Goal: Task Accomplishment & Management: Manage account settings

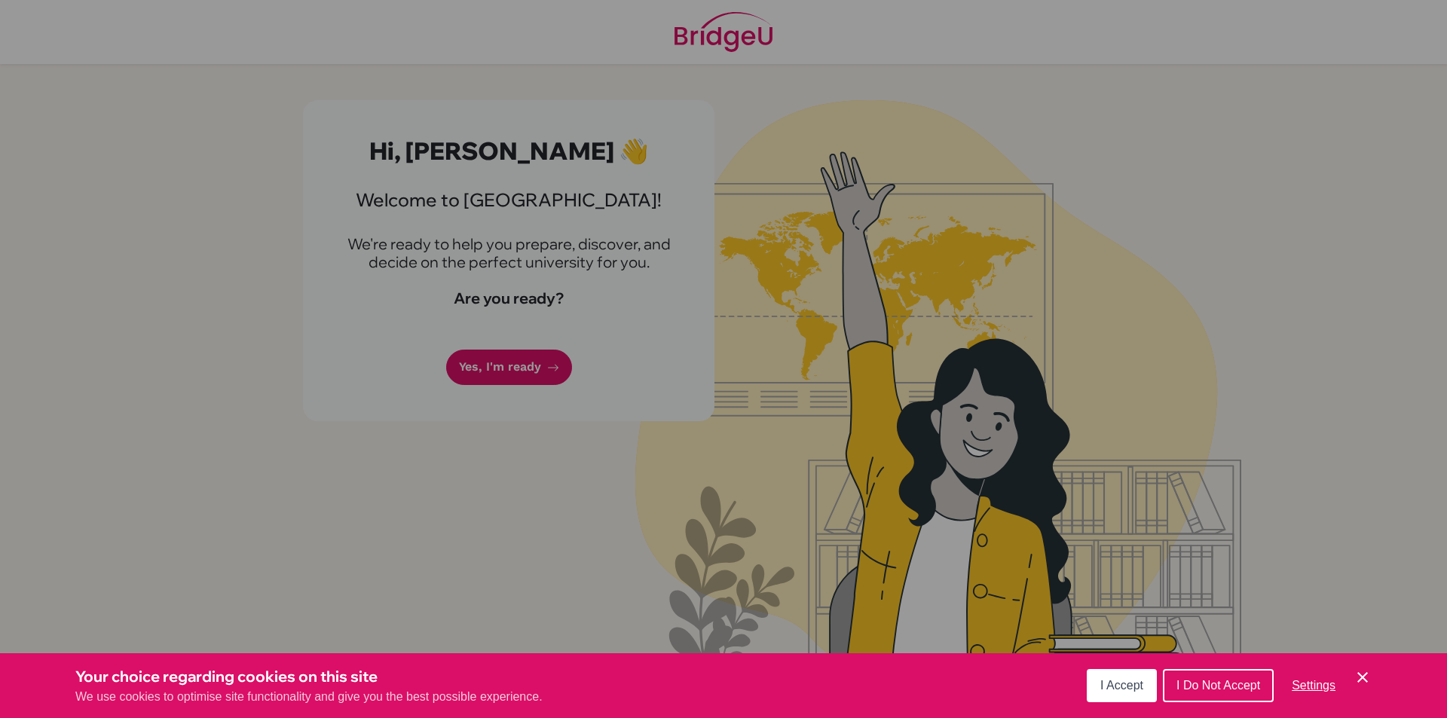
click at [1127, 678] on button "I Accept" at bounding box center [1122, 685] width 70 height 33
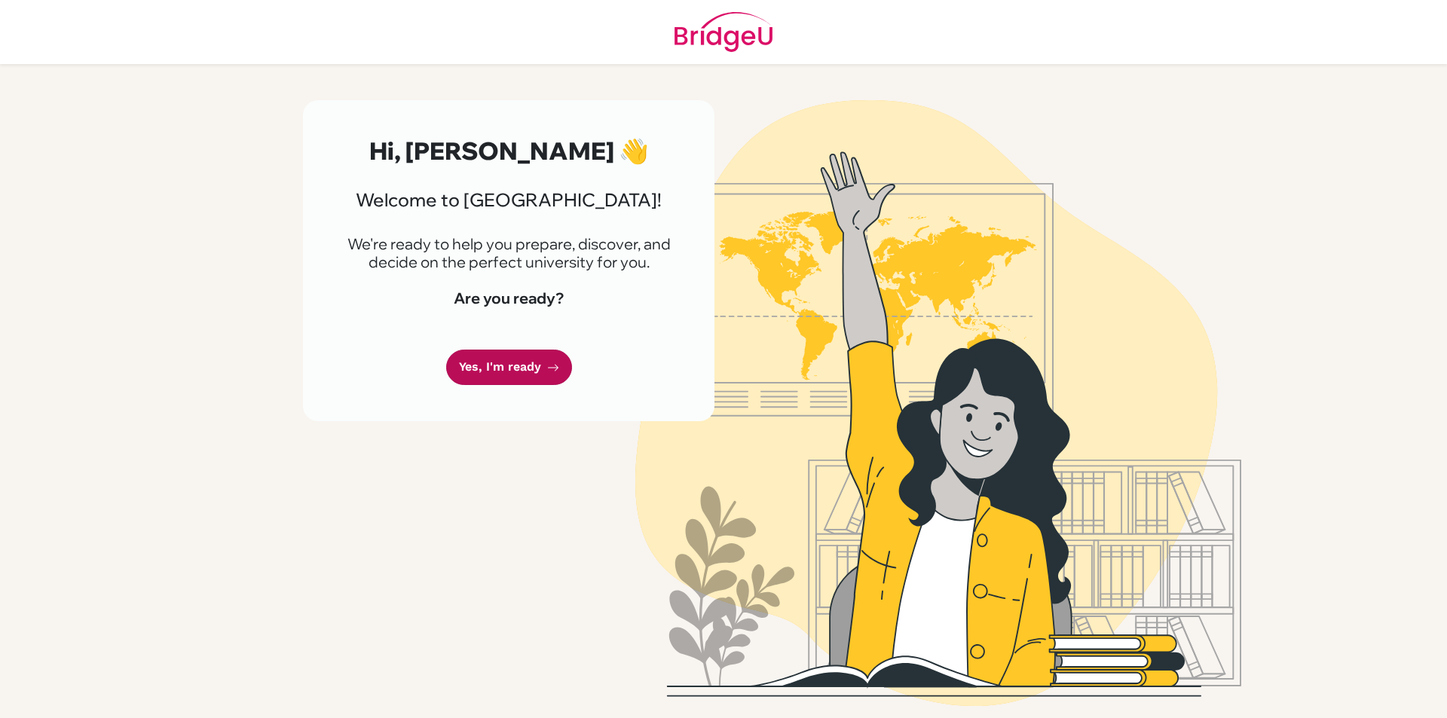
click at [520, 372] on link "Yes, I'm ready" at bounding box center [509, 367] width 126 height 35
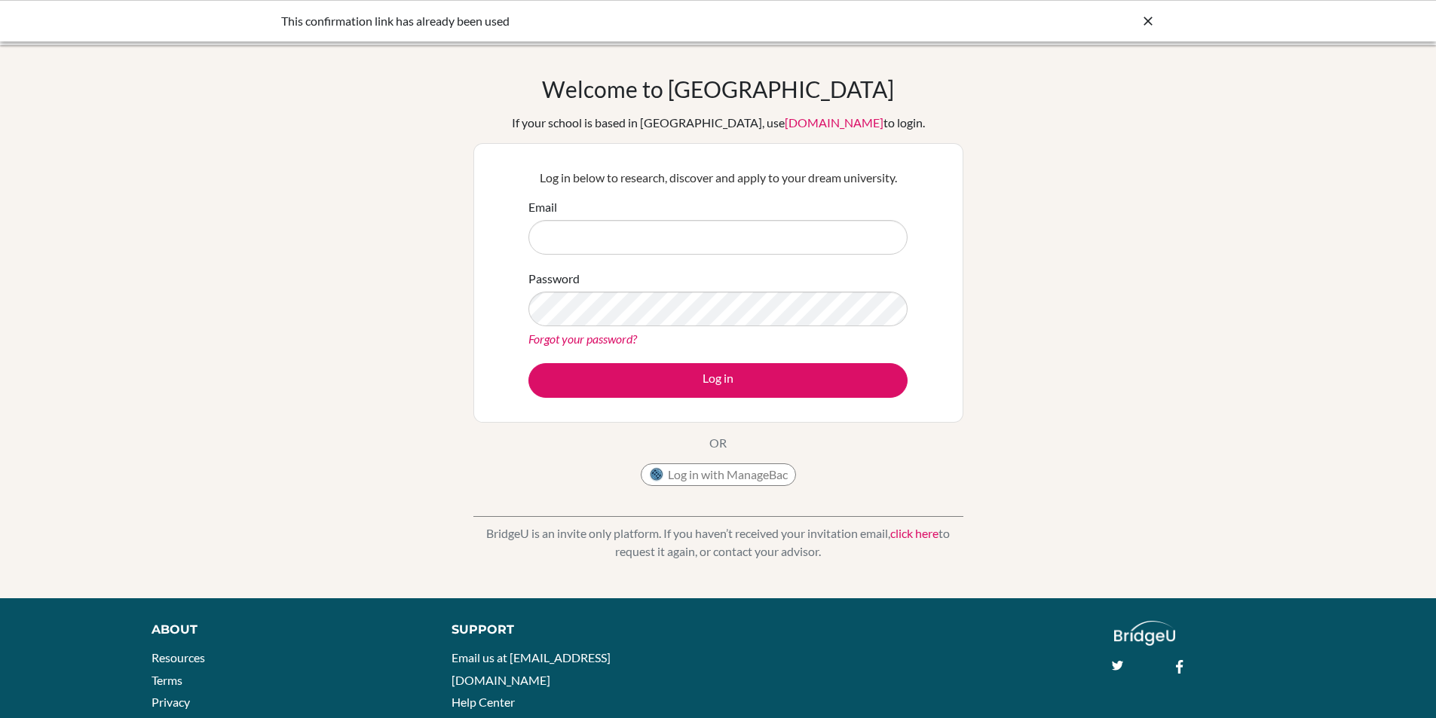
click at [605, 252] on input "Email" at bounding box center [717, 237] width 379 height 35
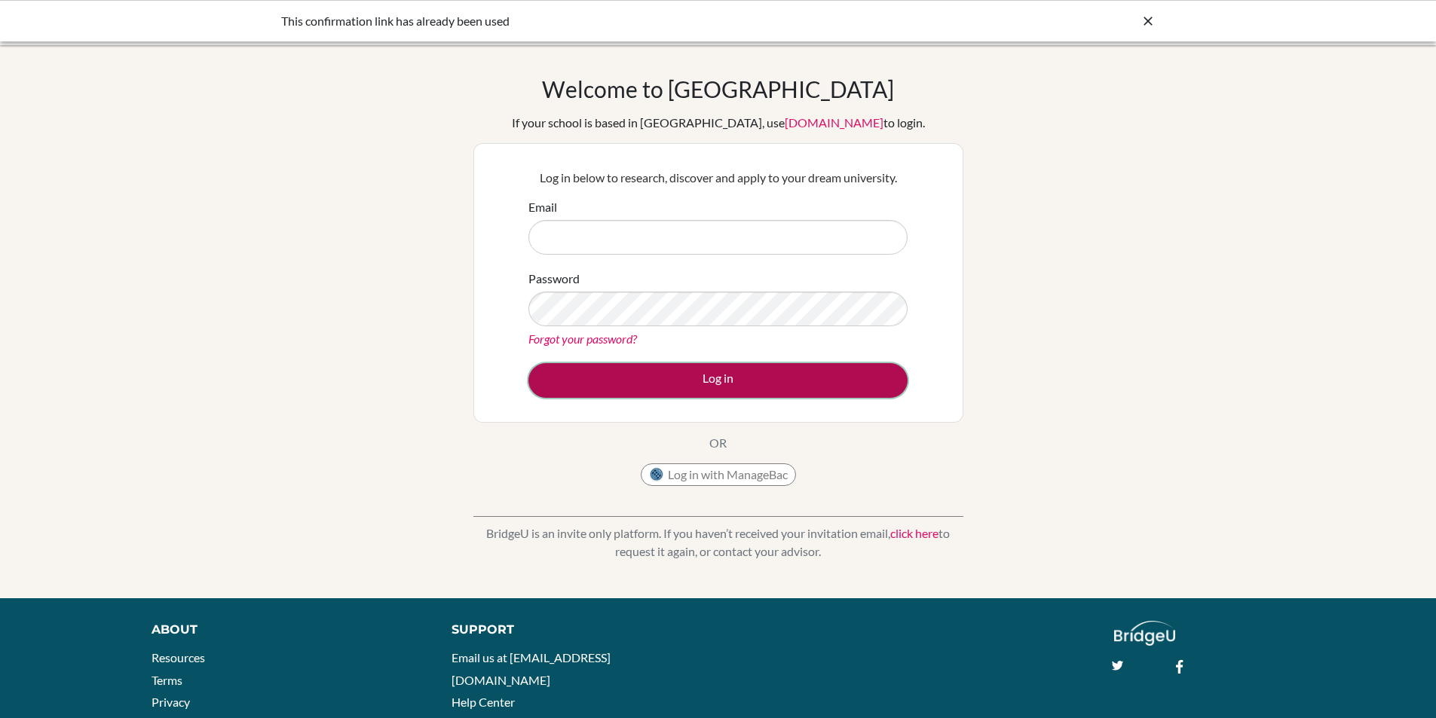
click at [716, 389] on button "Log in" at bounding box center [717, 380] width 379 height 35
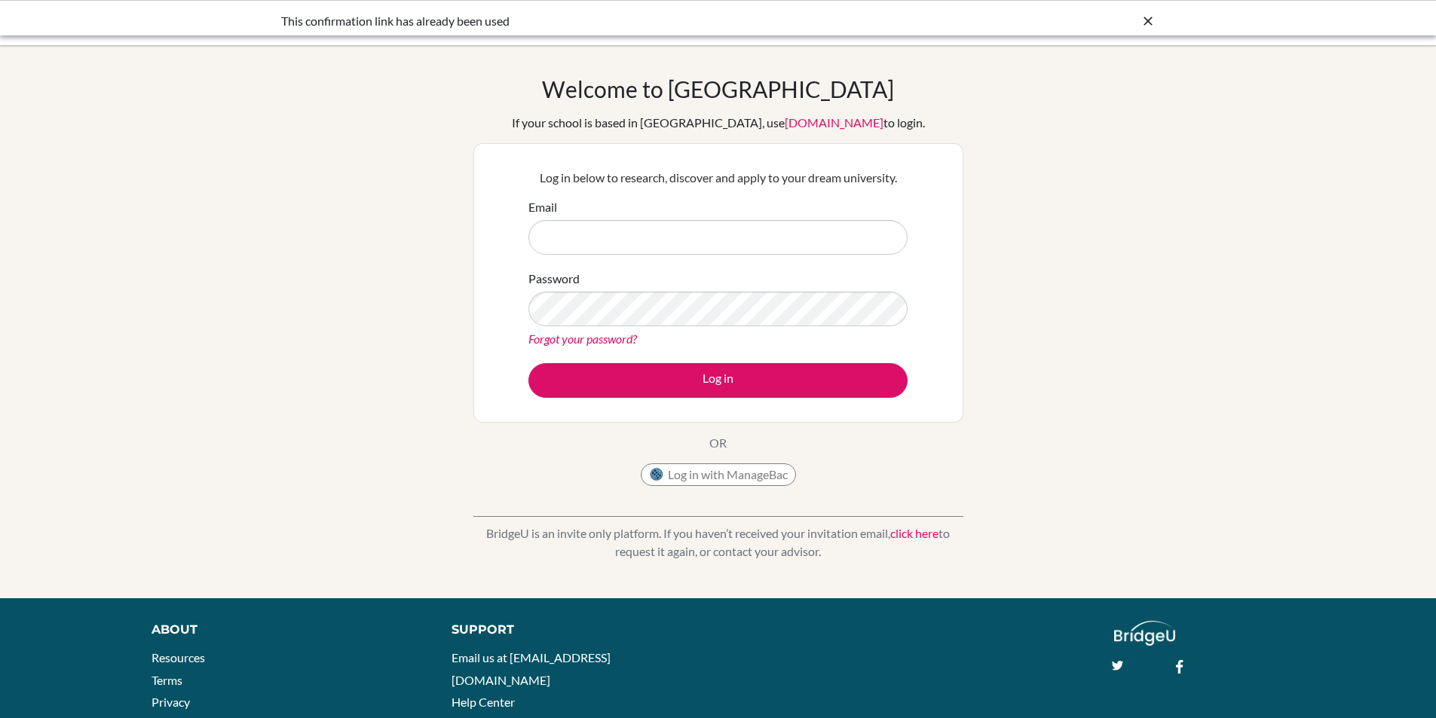
click at [644, 240] on input "Email" at bounding box center [717, 237] width 379 height 35
click at [528, 363] on button "Log in" at bounding box center [717, 380] width 379 height 35
click at [622, 246] on input "ejreyes@mischool,edu,.ph" at bounding box center [717, 237] width 379 height 35
click at [528, 363] on button "Log in" at bounding box center [717, 380] width 379 height 35
click at [580, 246] on input "ejreyes@mischool.edu,.ph" at bounding box center [717, 237] width 379 height 35
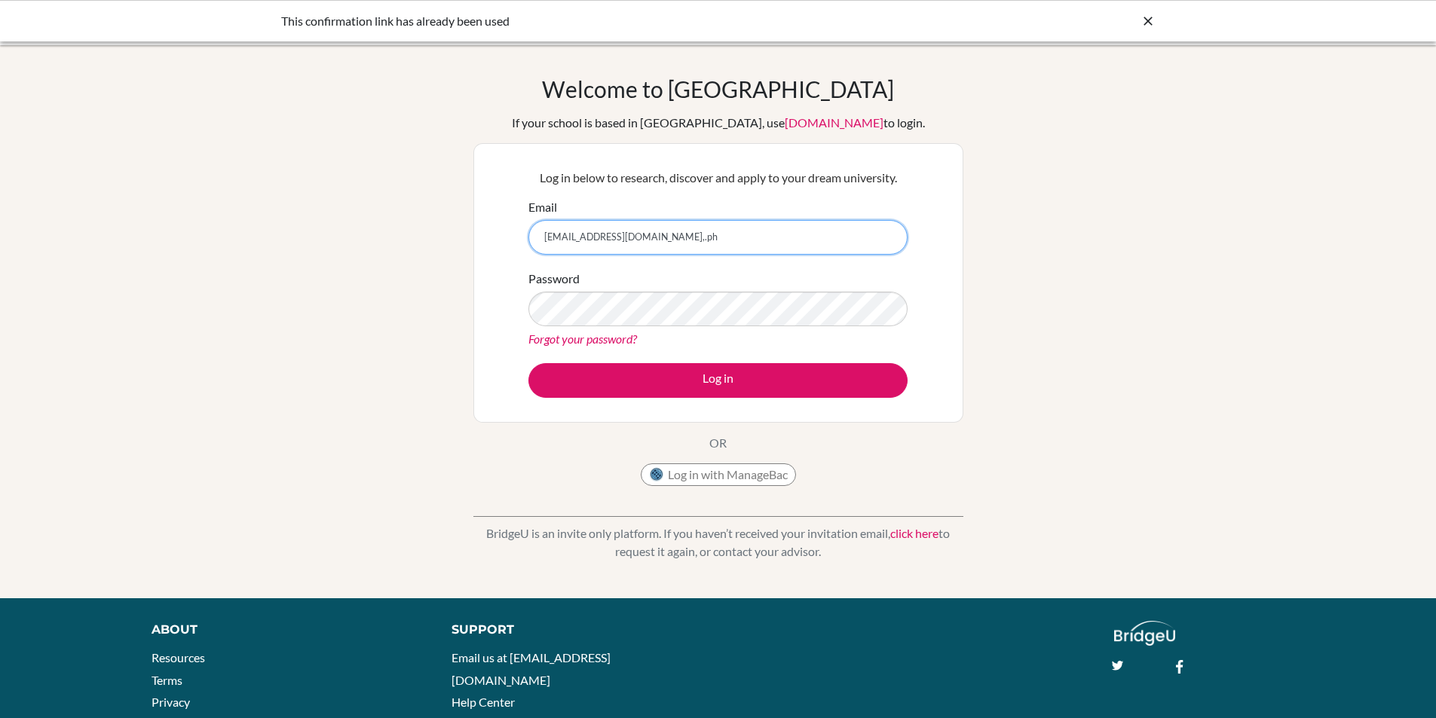
click at [580, 240] on input "ejreyes@mischool.edu,.ph" at bounding box center [717, 237] width 379 height 35
click at [638, 247] on input "ejreyes@mischool.edu,.ph" at bounding box center [717, 237] width 379 height 35
click at [637, 240] on input "ejreyes@mischool.edu,.ph" at bounding box center [717, 237] width 379 height 35
type input "ejreyes@mischool.edu.ph"
click at [528, 363] on button "Log in" at bounding box center [717, 380] width 379 height 35
